Goal: Task Accomplishment & Management: Manage account settings

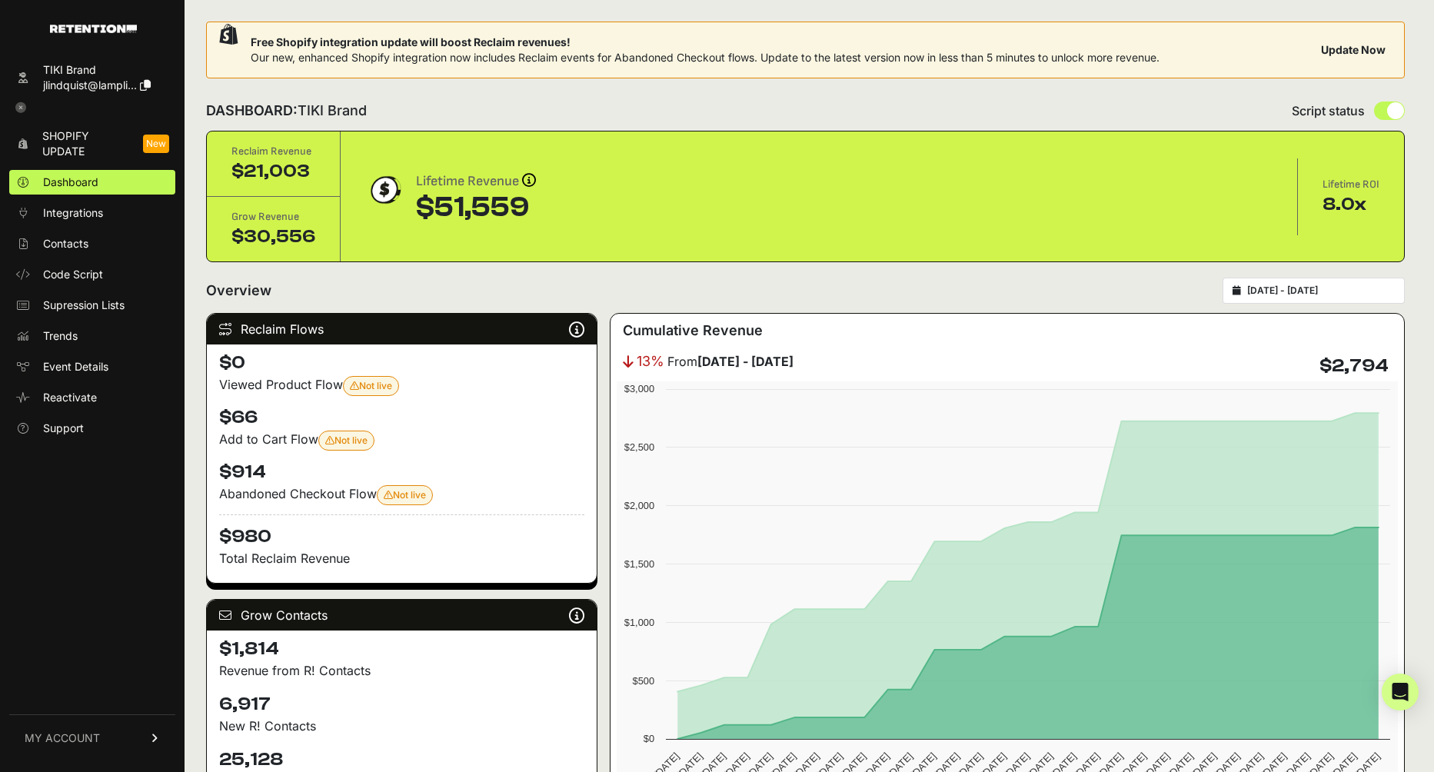
click at [112, 740] on link "MY ACCOUNT" at bounding box center [92, 737] width 166 height 47
click at [102, 744] on link "Sign Out" at bounding box center [92, 749] width 166 height 25
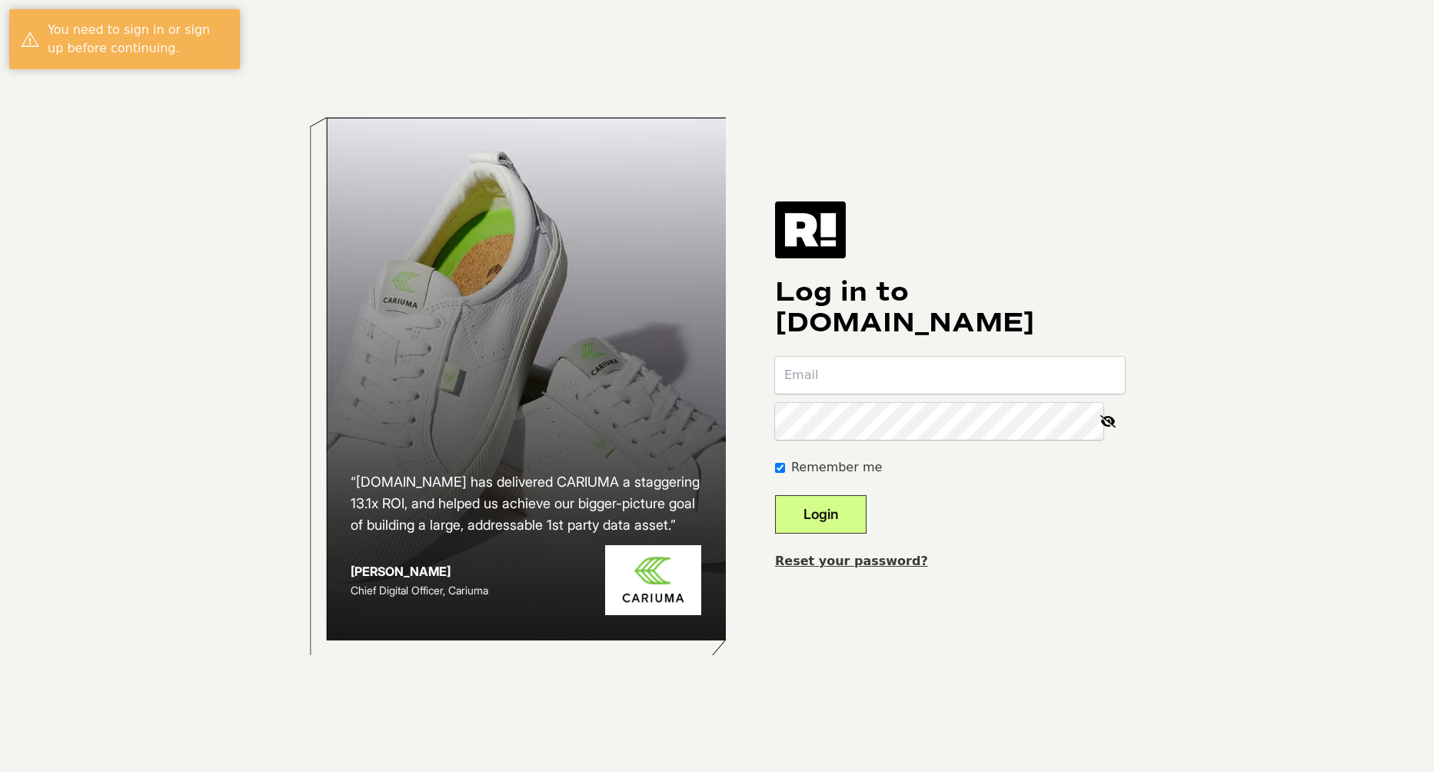
type input "[EMAIL_ADDRESS][DOMAIN_NAME]"
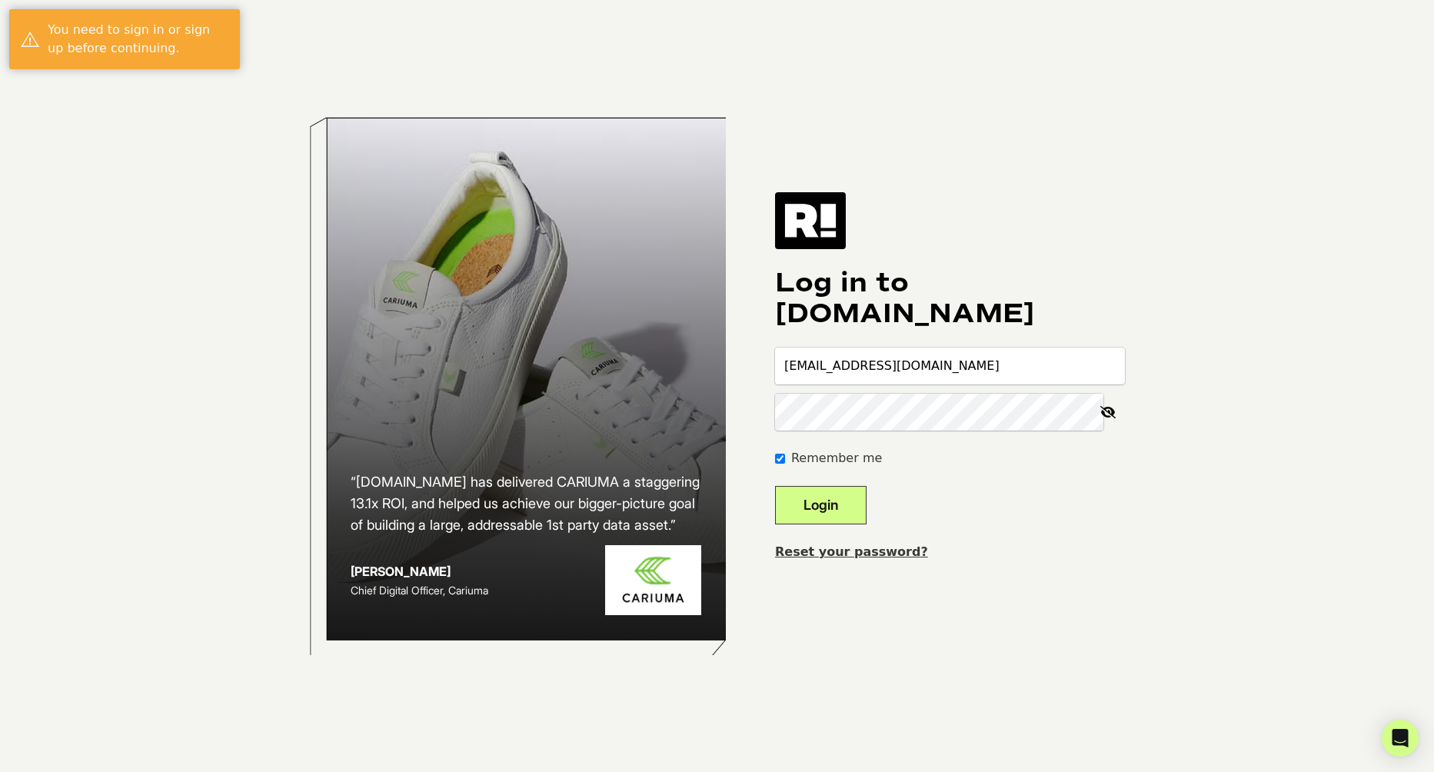
click at [823, 516] on button "Login" at bounding box center [821, 505] width 92 height 38
